Goal: Task Accomplishment & Management: Complete application form

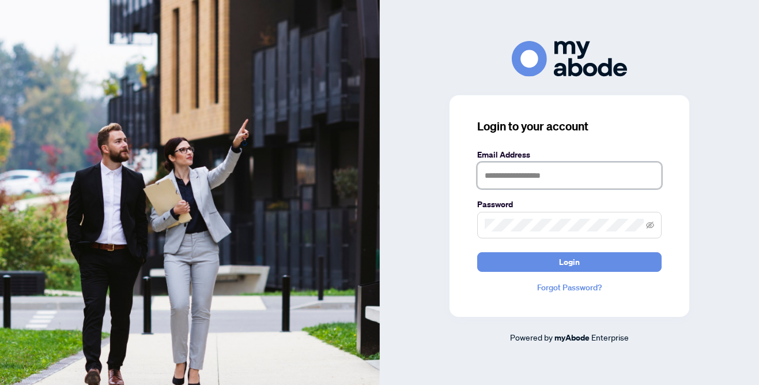
click at [537, 172] on input "text" at bounding box center [569, 175] width 184 height 27
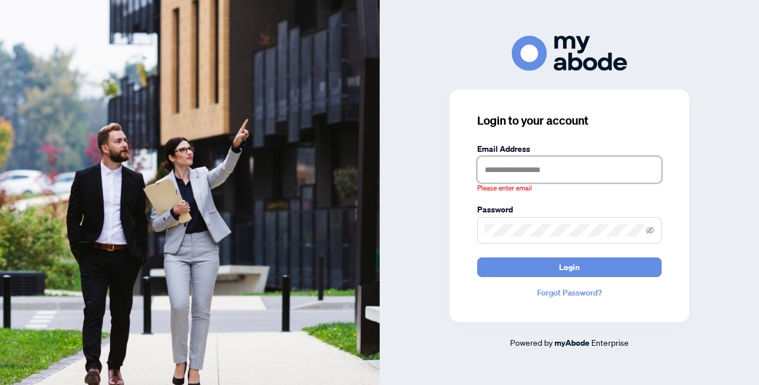
type input "**********"
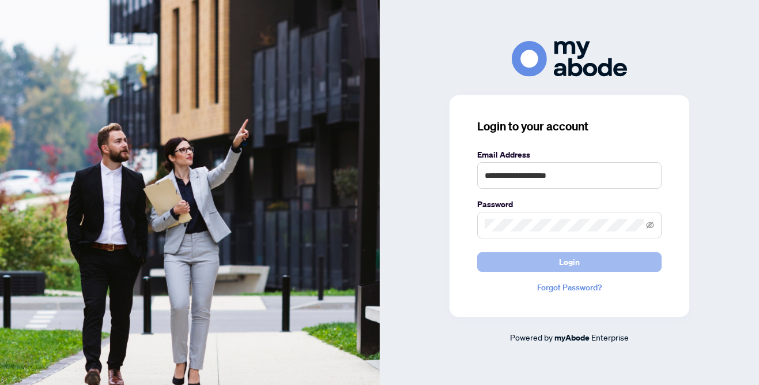
click at [556, 266] on button "Login" at bounding box center [569, 262] width 184 height 20
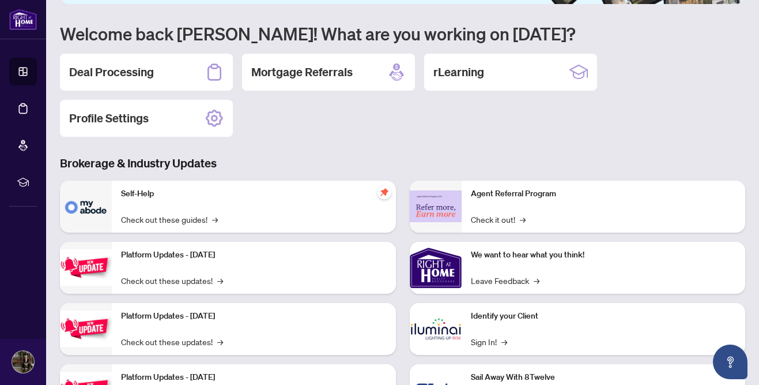
scroll to position [114, 0]
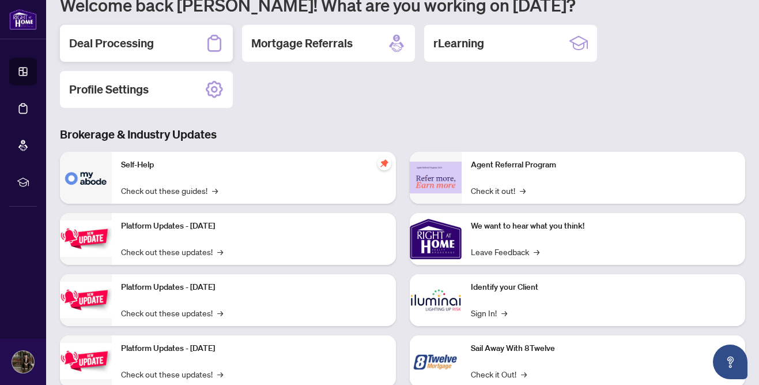
click at [146, 47] on h2 "Deal Processing" at bounding box center [111, 43] width 85 height 16
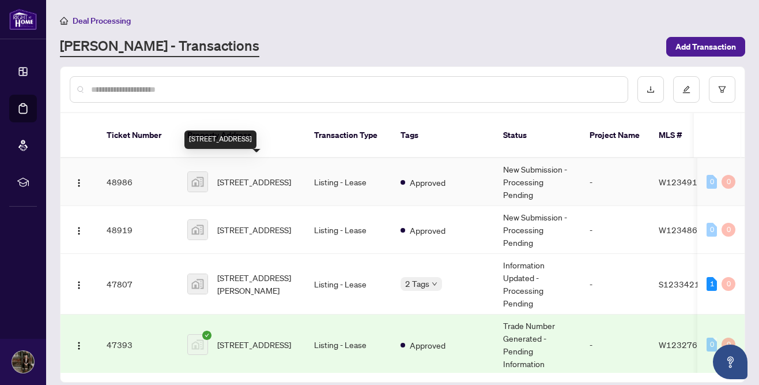
click at [246, 175] on span "[STREET_ADDRESS]" at bounding box center [254, 181] width 74 height 13
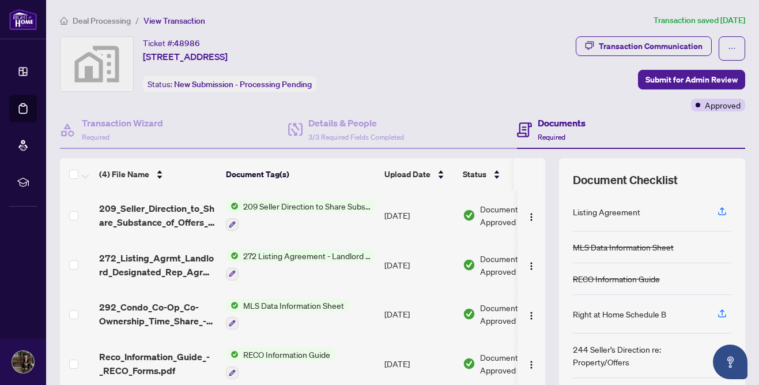
scroll to position [97, 0]
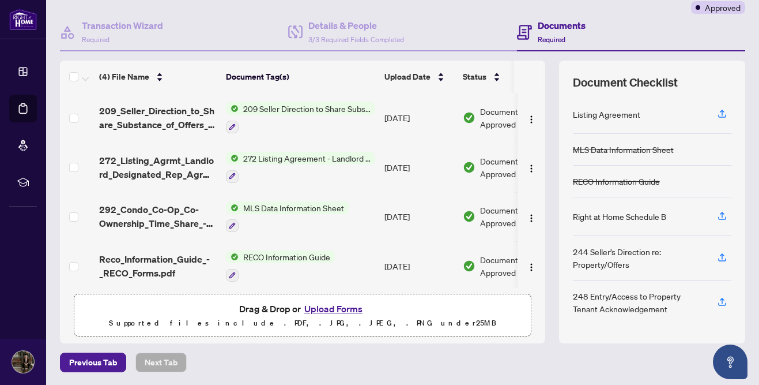
click at [326, 310] on button "Upload Forms" at bounding box center [333, 308] width 65 height 15
click at [333, 307] on button "Upload Forms" at bounding box center [333, 308] width 65 height 15
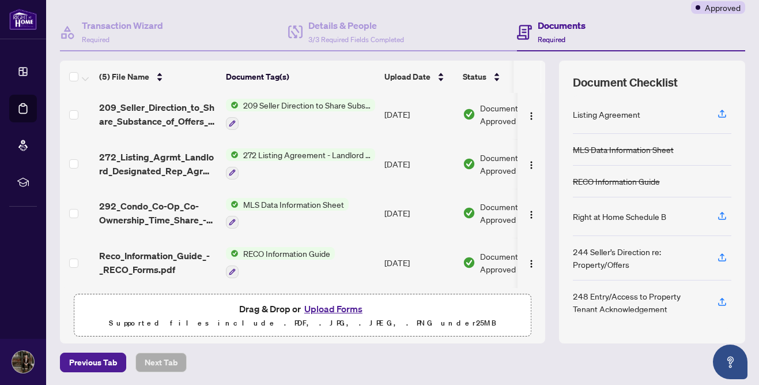
scroll to position [0, 0]
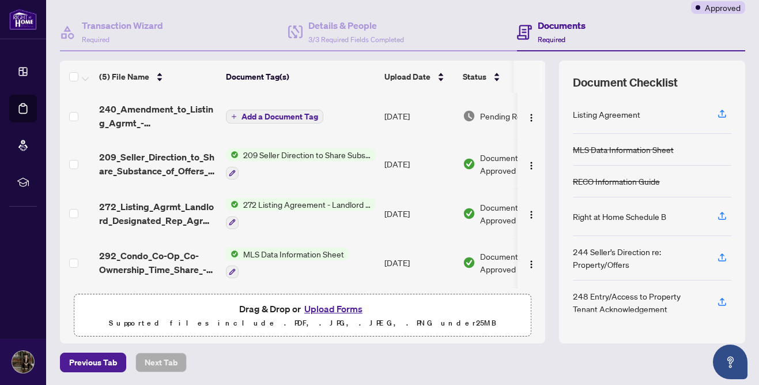
click at [285, 116] on span "Add a Document Tag" at bounding box center [280, 116] width 77 height 8
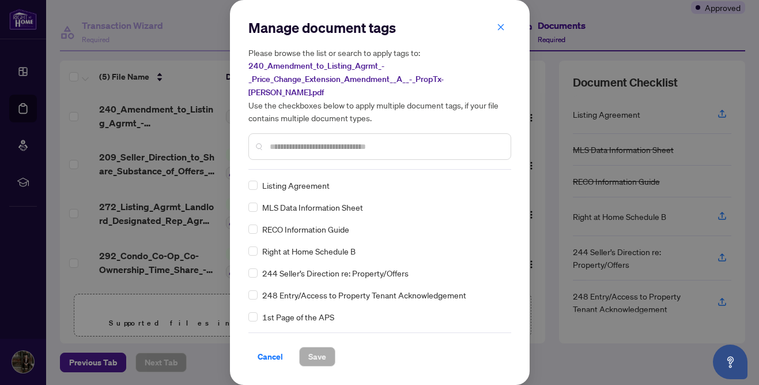
click at [299, 142] on input "text" at bounding box center [386, 146] width 232 height 13
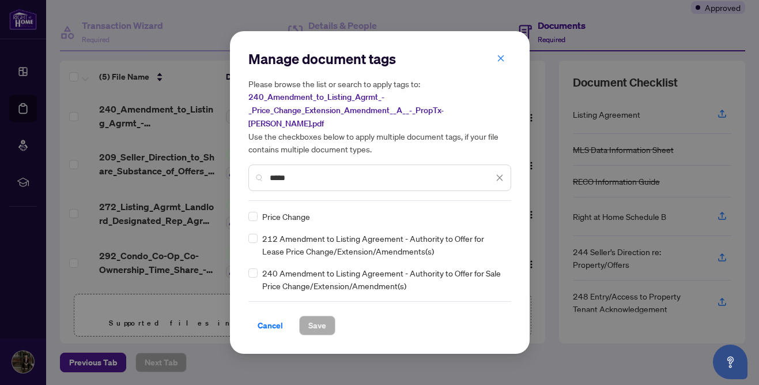
type input "*****"
click at [318, 319] on span "Save" at bounding box center [317, 325] width 18 height 18
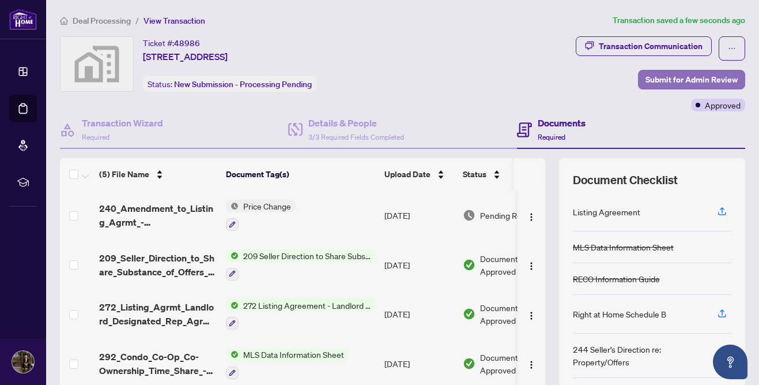
click at [675, 78] on span "Submit for Admin Review" at bounding box center [692, 79] width 92 height 18
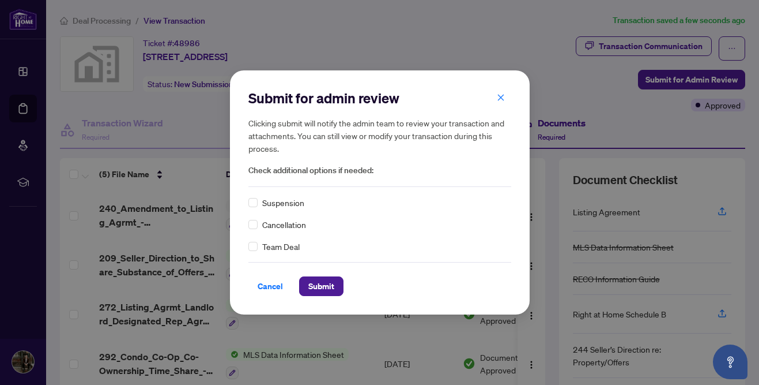
click at [331, 296] on span "Submit" at bounding box center [321, 286] width 44 height 20
click at [327, 291] on span "Submit" at bounding box center [321, 286] width 26 height 18
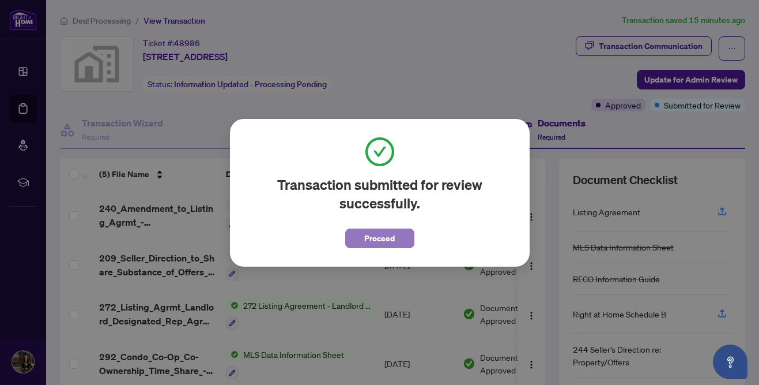
click at [394, 236] on span "Proceed" at bounding box center [379, 238] width 31 height 18
